Goal: Task Accomplishment & Management: Use online tool/utility

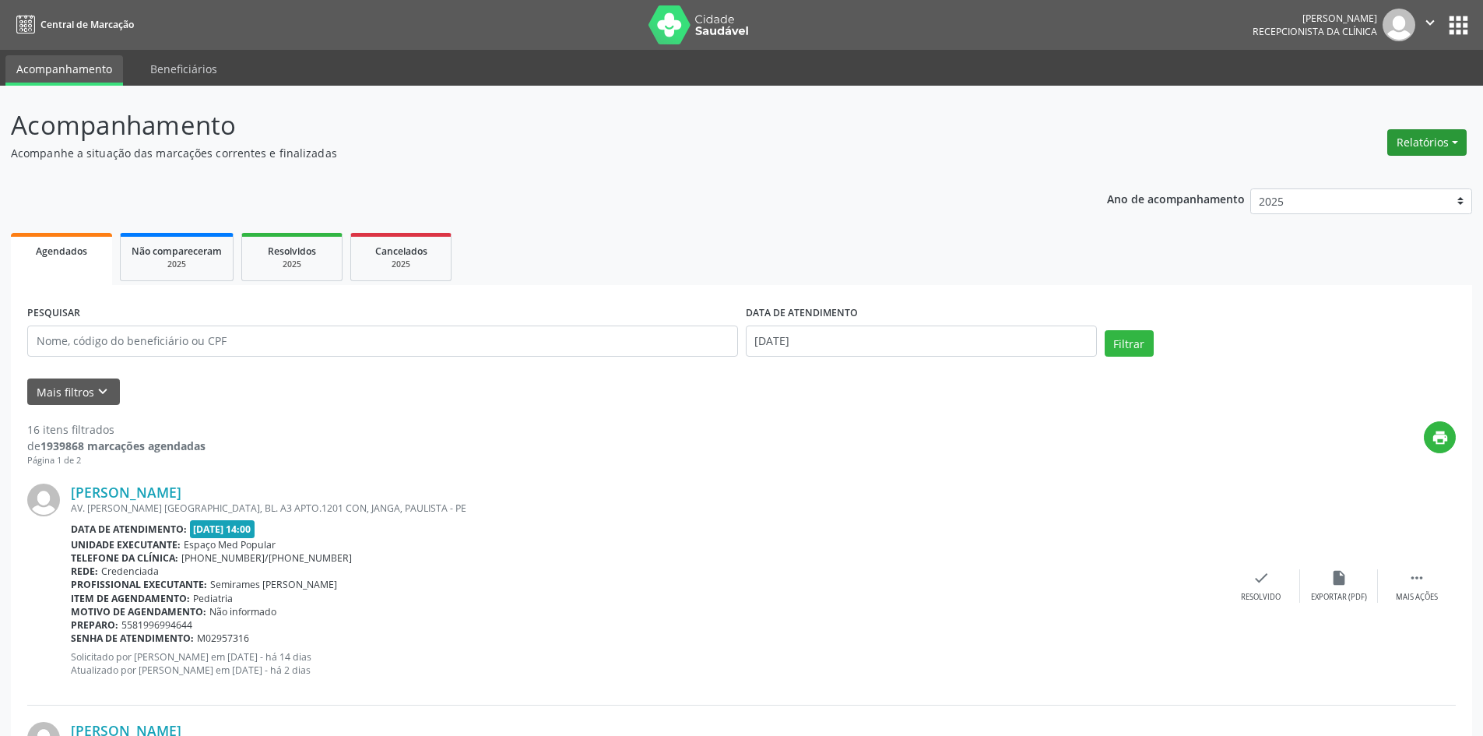
click at [1425, 145] on button "Relatórios" at bounding box center [1426, 142] width 79 height 26
click at [1389, 170] on link "Agendamentos" at bounding box center [1383, 176] width 167 height 22
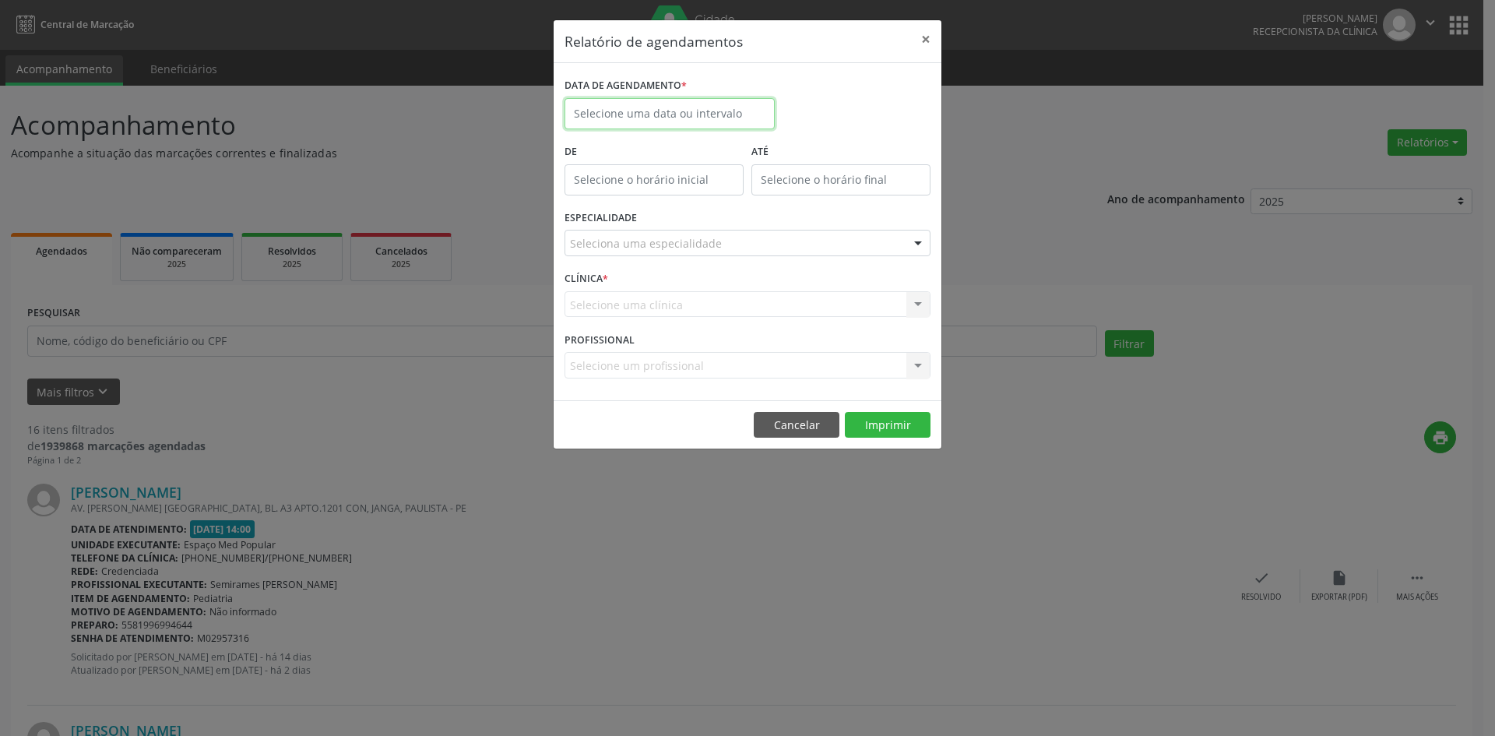
click at [589, 111] on input "text" at bounding box center [669, 113] width 210 height 31
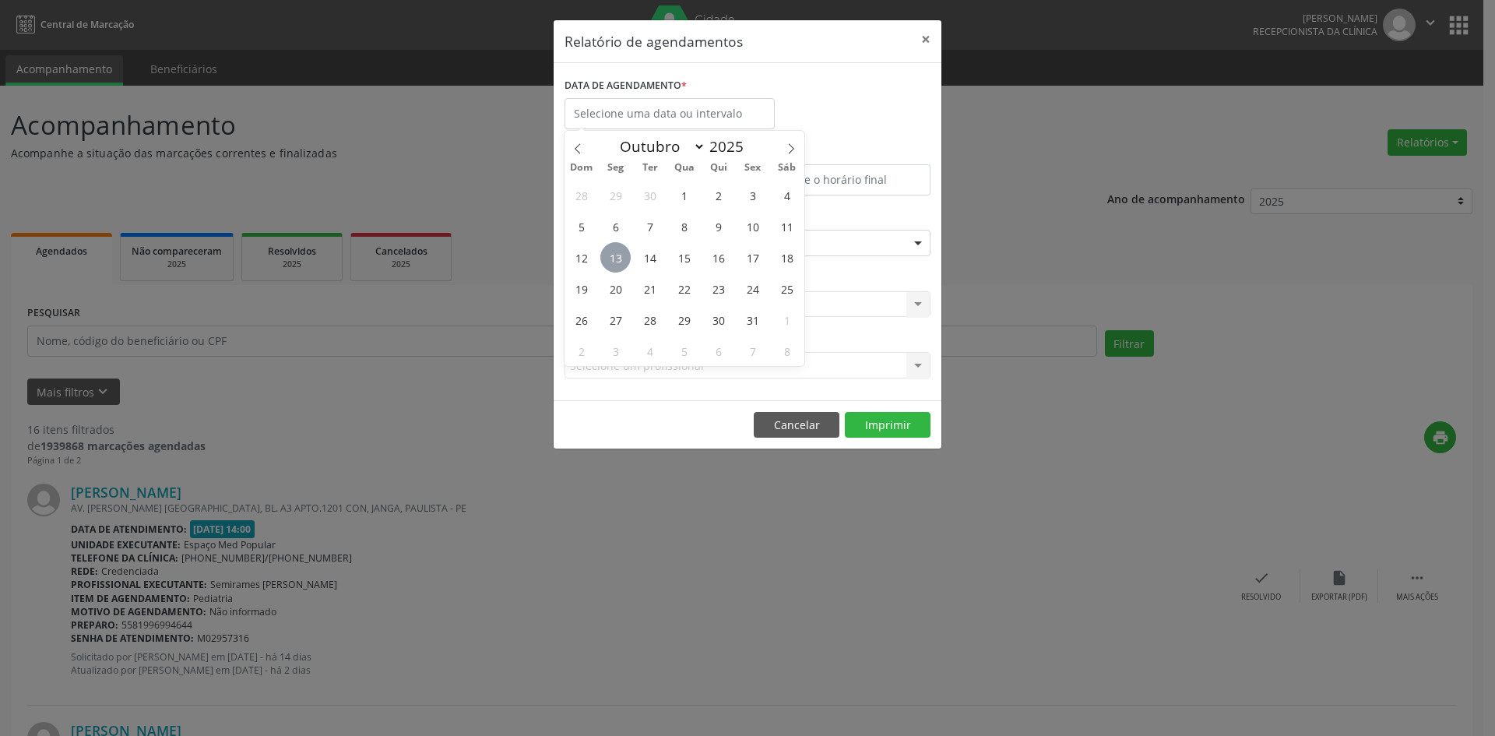
click at [614, 272] on span "13" at bounding box center [615, 257] width 30 height 30
type input "[DATE]"
click at [610, 268] on span "13" at bounding box center [615, 257] width 30 height 30
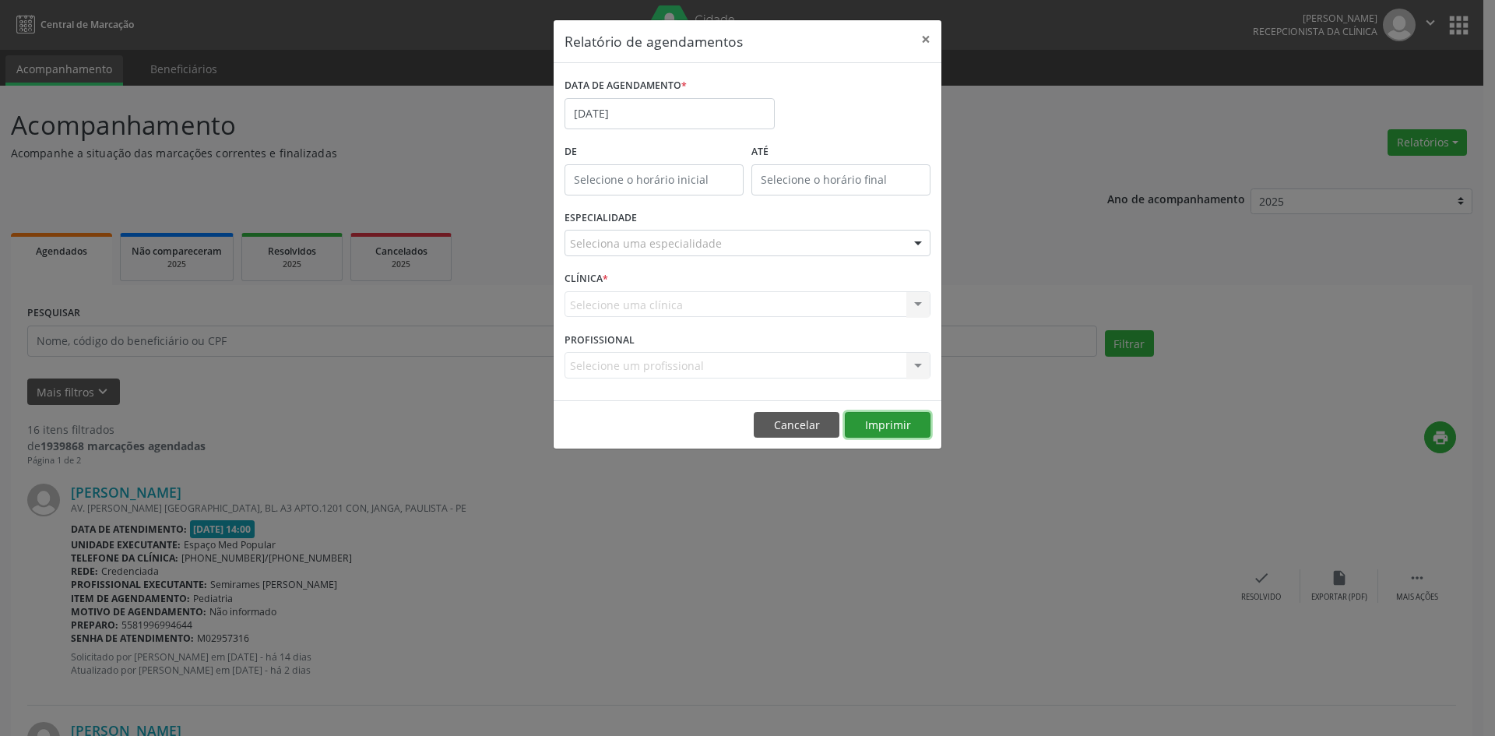
click at [886, 421] on button "Imprimir" at bounding box center [888, 425] width 86 height 26
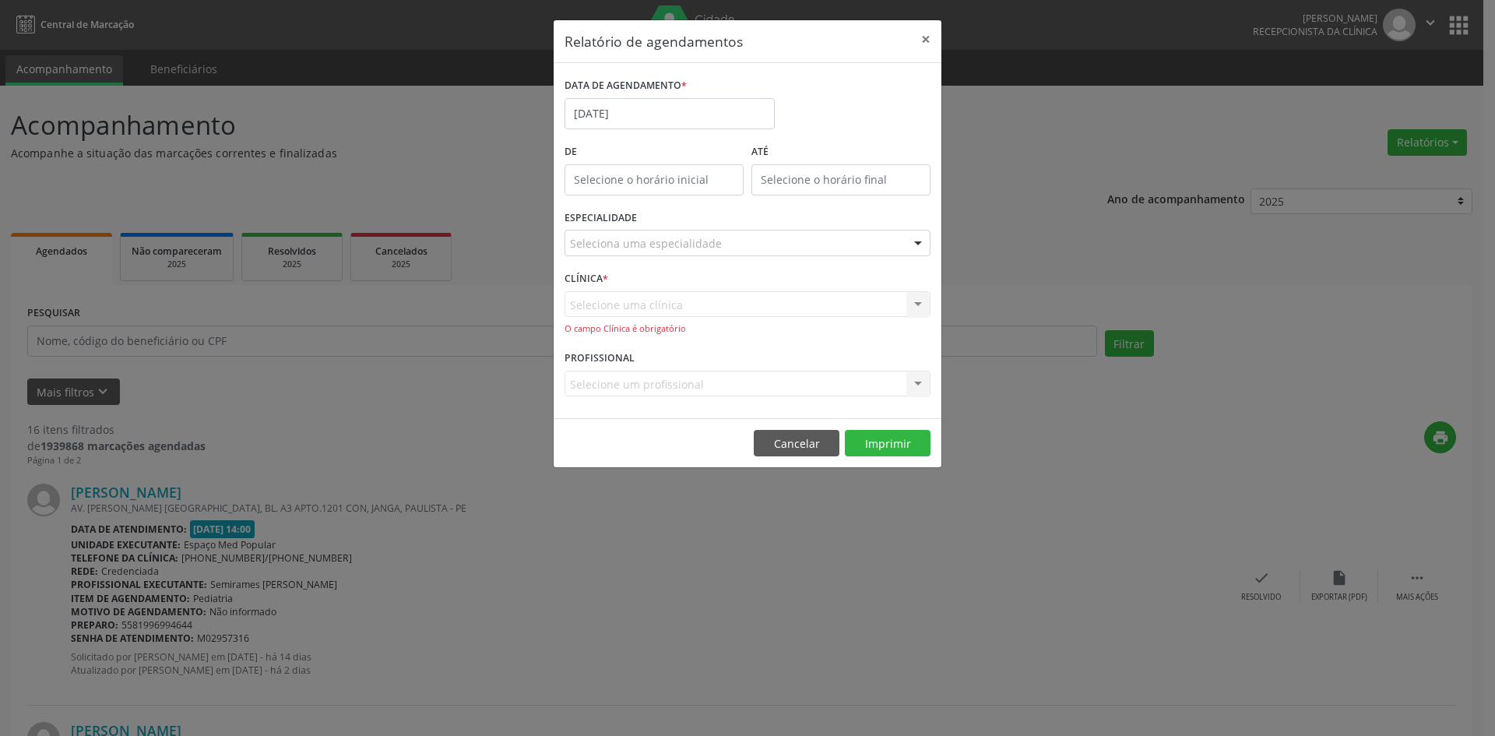
click at [804, 297] on div "Selecione uma clínica Nenhum resultado encontrado para: " " Não há nenhuma opçã…" at bounding box center [747, 313] width 366 height 44
click at [922, 300] on div "Selecione uma clínica Nenhum resultado encontrado para: " " Não há nenhuma opçã…" at bounding box center [747, 313] width 366 height 44
click at [916, 305] on div "Selecione uma clínica Nenhum resultado encontrado para: " " Não há nenhuma opçã…" at bounding box center [747, 313] width 366 height 44
click at [912, 240] on div at bounding box center [917, 243] width 23 height 26
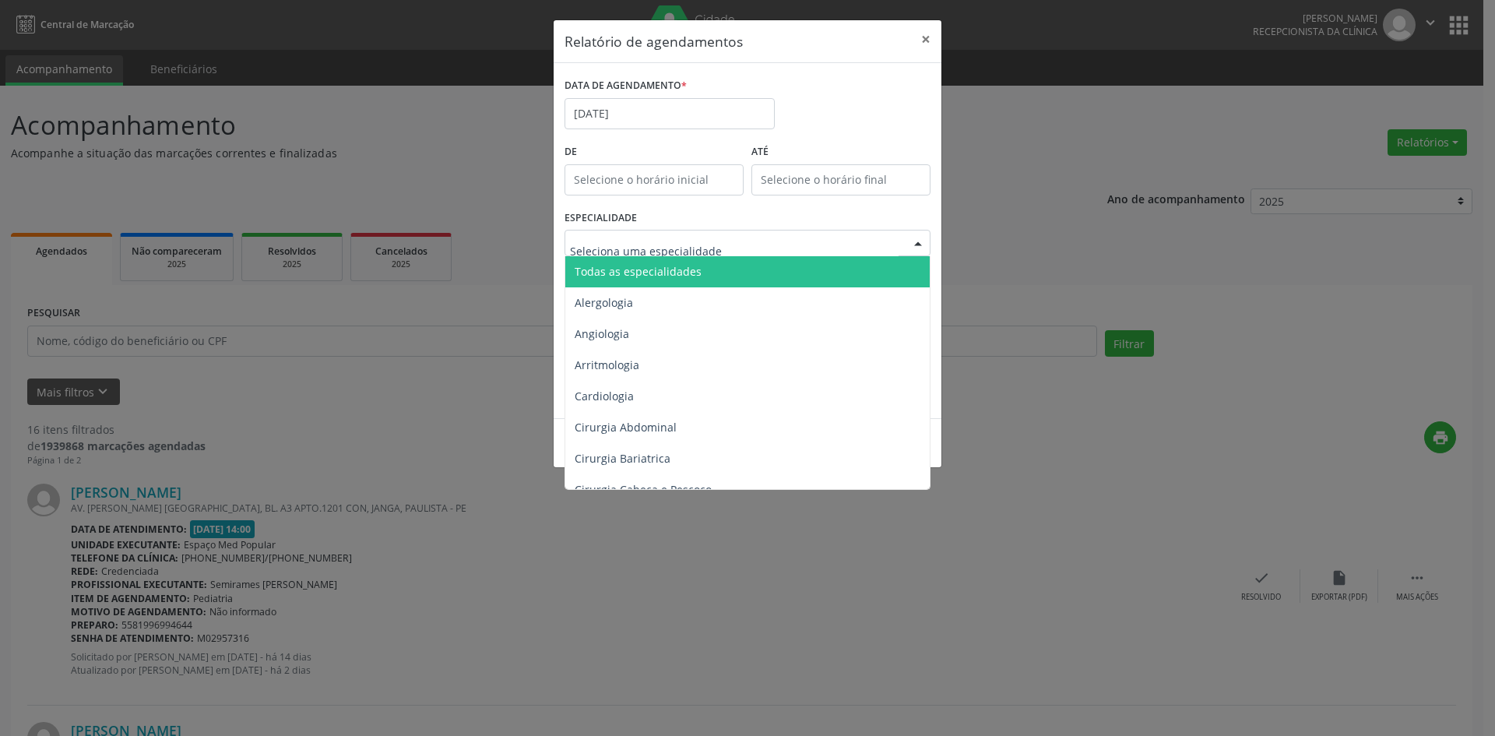
click at [849, 272] on span "Todas as especialidades" at bounding box center [748, 271] width 367 height 31
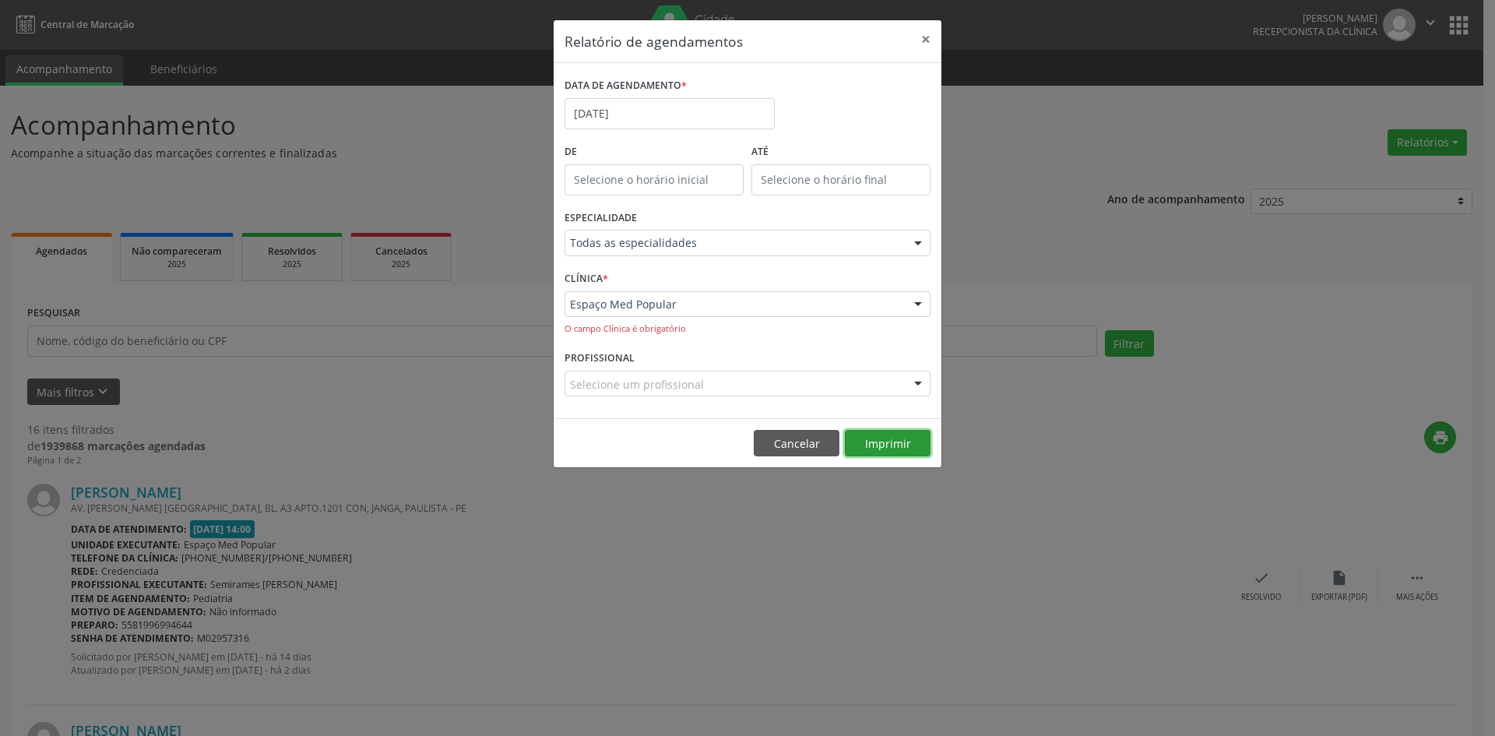
click at [888, 444] on button "Imprimir" at bounding box center [888, 443] width 86 height 26
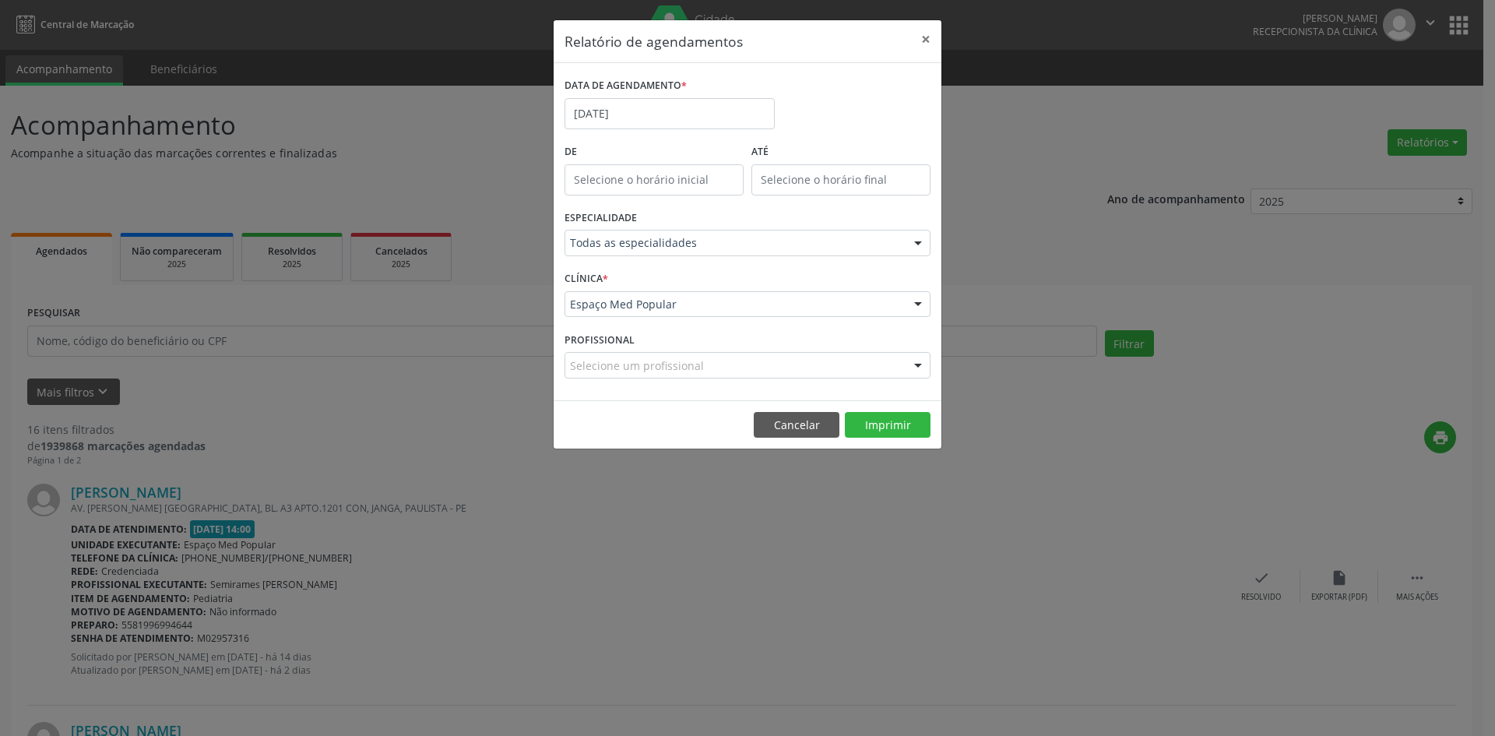
click at [345, 180] on div "Relatório de agendamentos × DATA DE AGENDAMENTO * [DATE] De ATÉ ESPECIALIDADE T…" at bounding box center [747, 368] width 1495 height 736
